Goal: Information Seeking & Learning: Learn about a topic

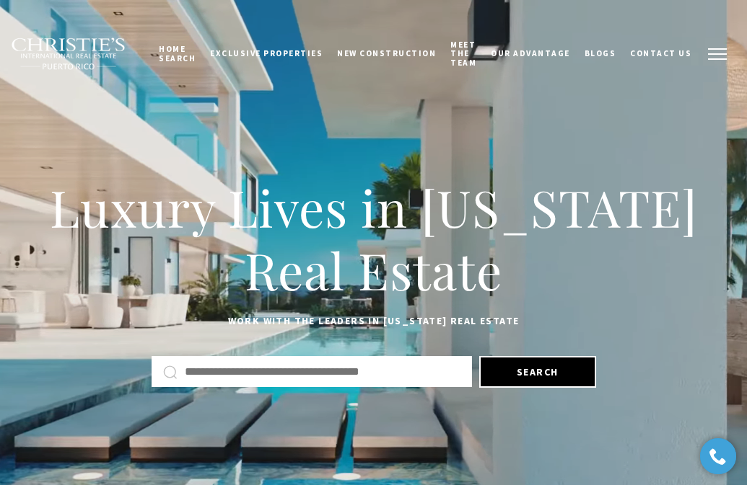
click at [724, 50] on button "button" at bounding box center [717, 54] width 38 height 42
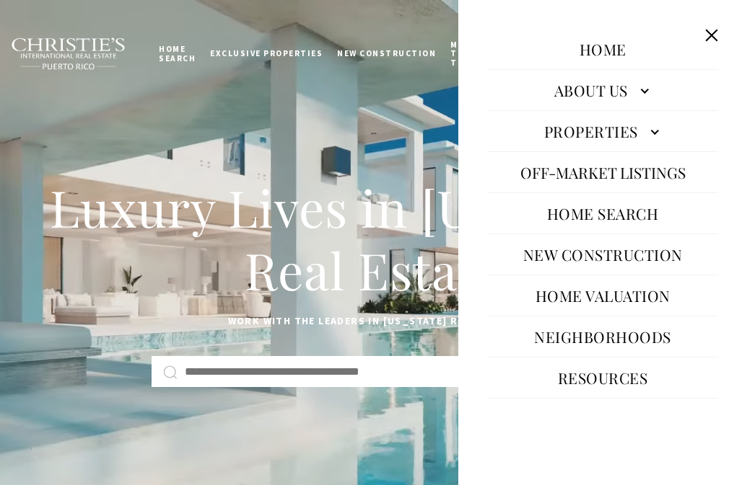
click at [615, 133] on link "Properties" at bounding box center [602, 131] width 231 height 35
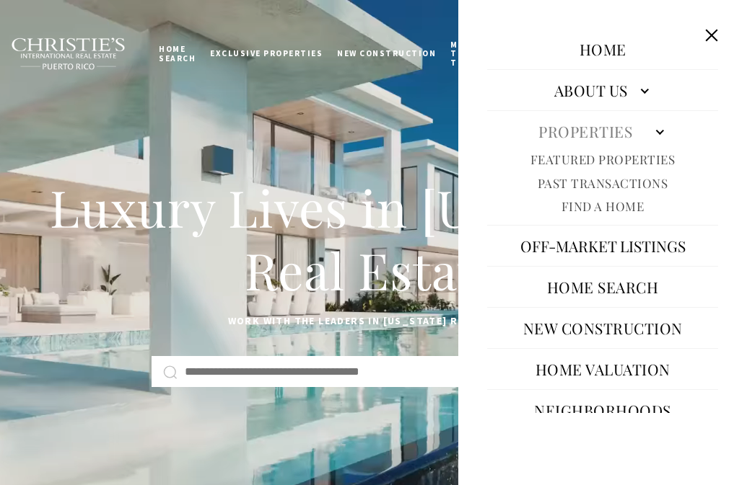
click at [617, 163] on link "Featured Properties" at bounding box center [602, 159] width 145 height 17
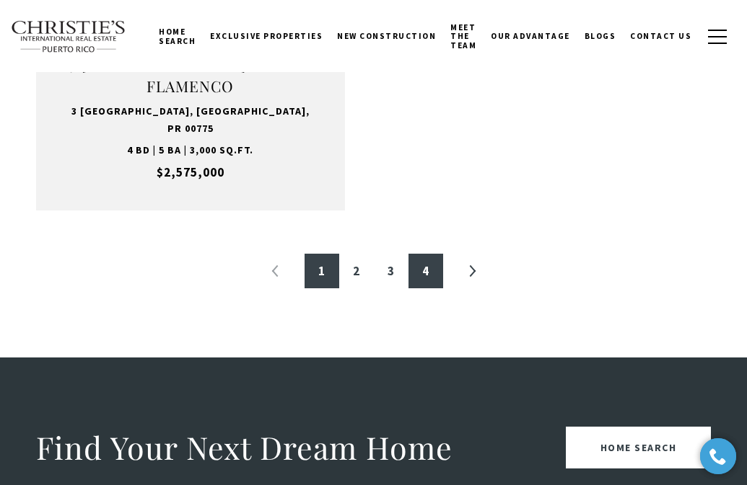
click at [415, 254] on link "4" at bounding box center [425, 271] width 35 height 35
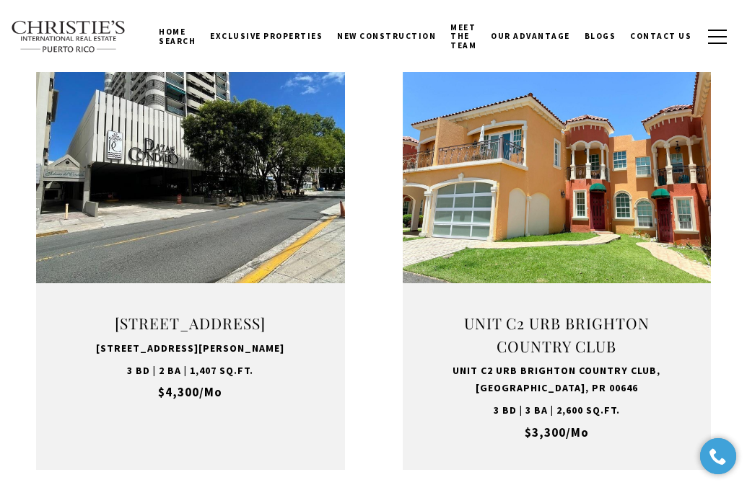
scroll to position [964, 0]
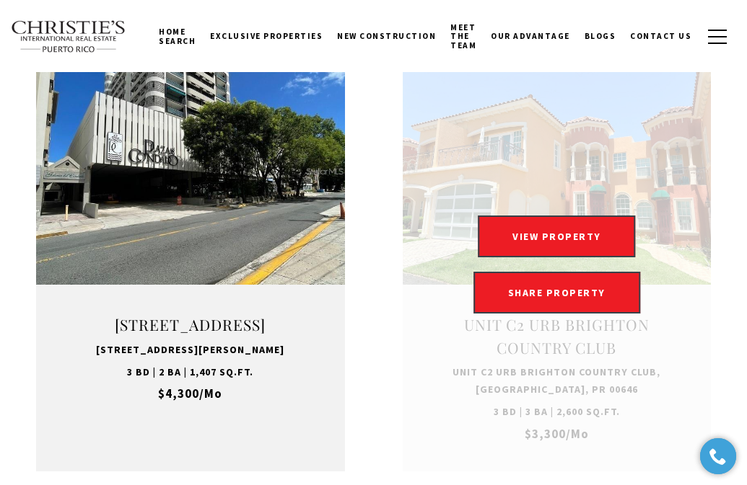
click at [462, 257] on div "VIEW PROPERTY VIEW PROPERTY SHARE PROPERTY SHARE PROPERTY" at bounding box center [557, 265] width 309 height 98
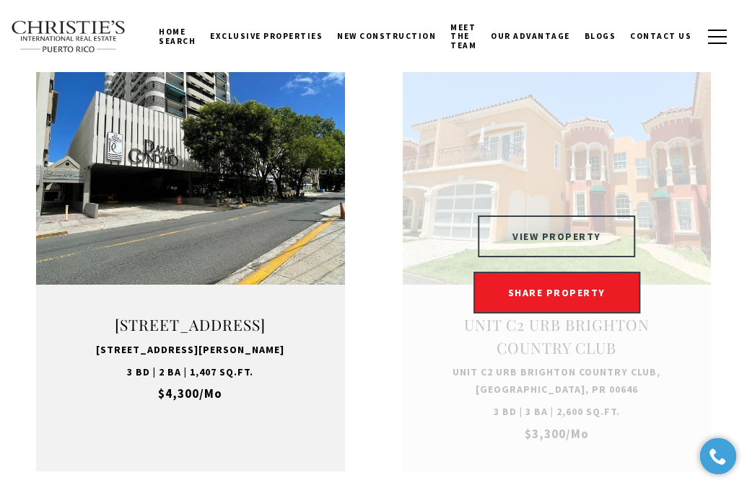
click at [530, 216] on button "VIEW PROPERTY" at bounding box center [557, 237] width 158 height 42
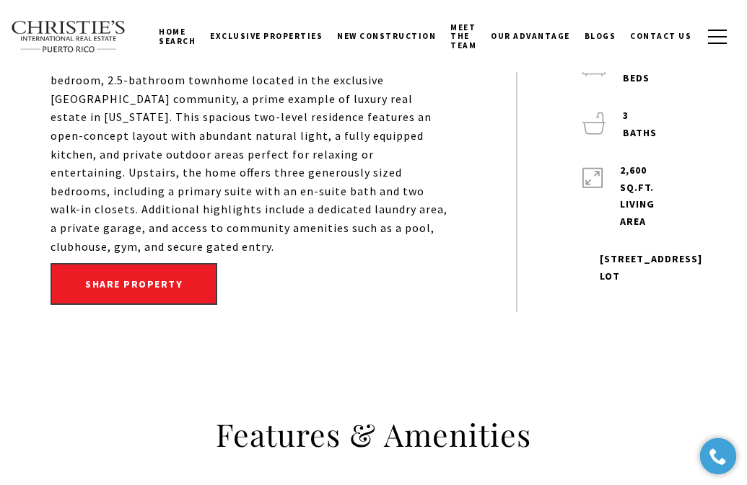
scroll to position [576, 0]
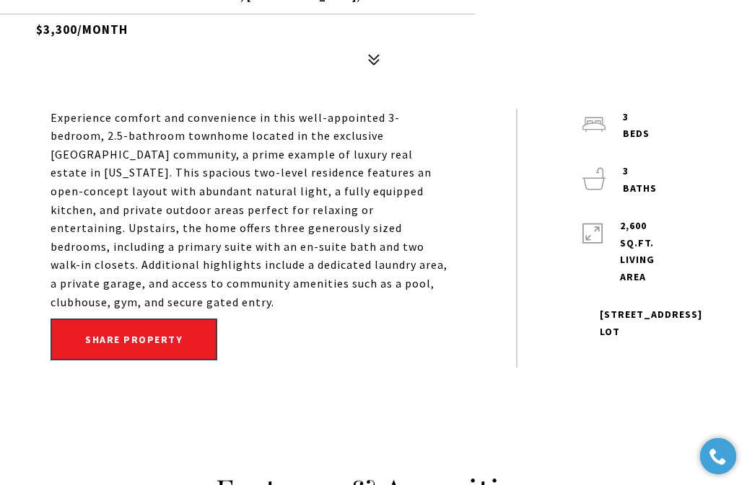
drag, startPoint x: 50, startPoint y: 115, endPoint x: 427, endPoint y: 280, distance: 411.6
click at [427, 280] on div "Experience comfort and convenience in this well-appointed 3-bedroom, 2.5-bathro…" at bounding box center [373, 239] width 718 height 260
